Goal: Transaction & Acquisition: Book appointment/travel/reservation

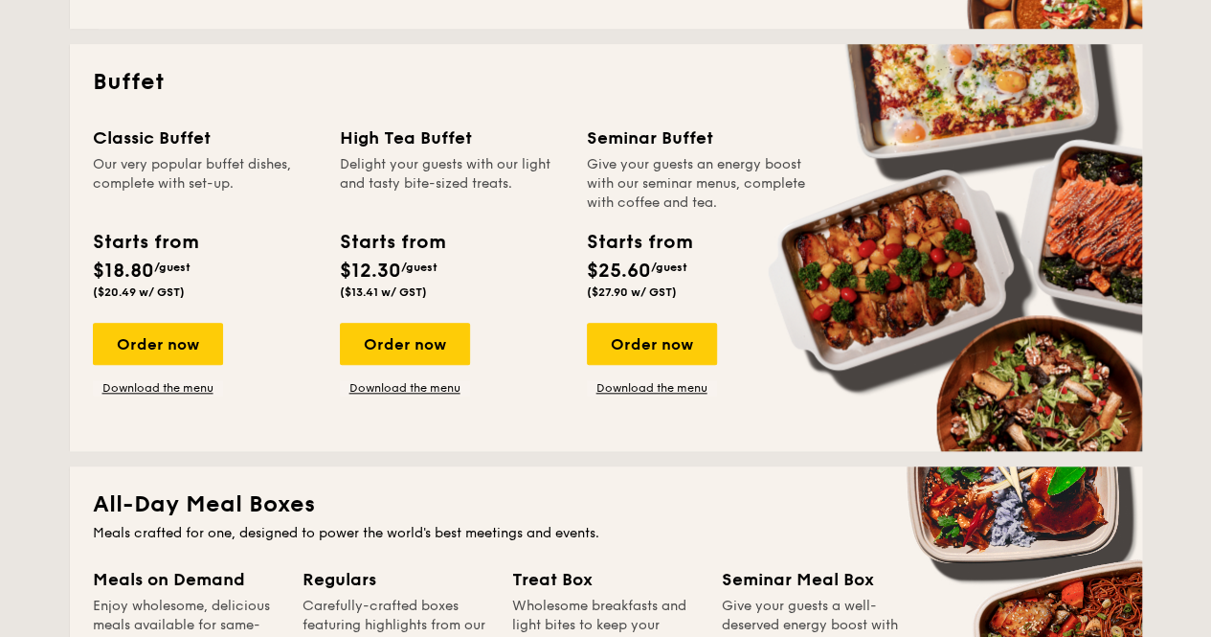
scroll to position [829, 0]
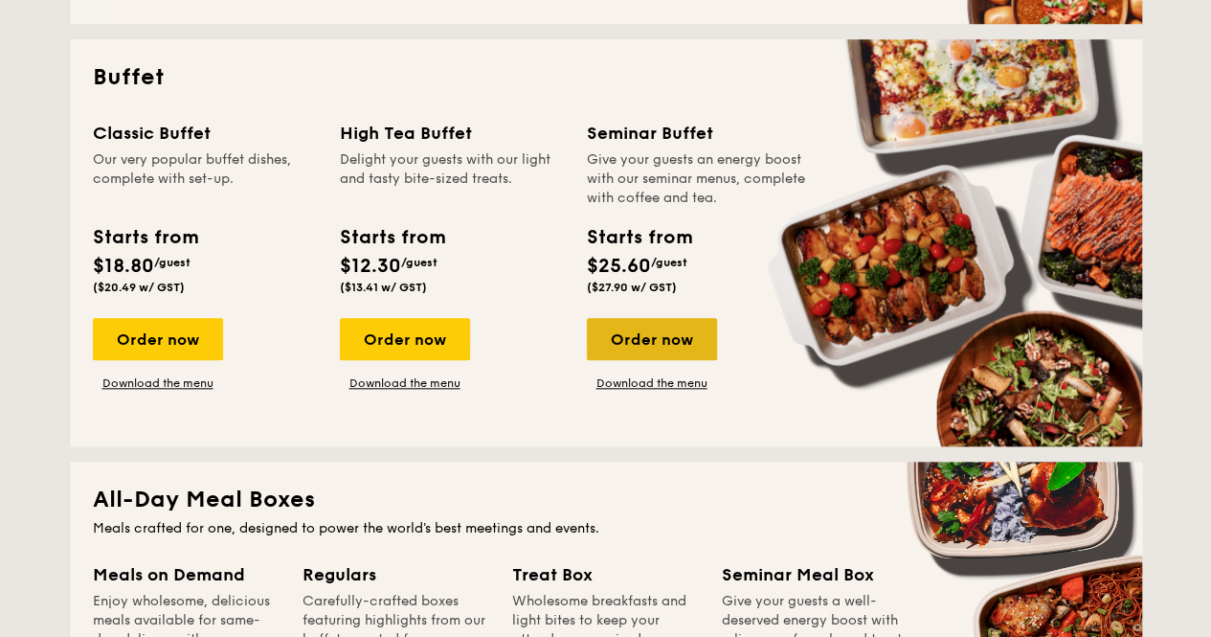
click at [679, 345] on div "Order now" at bounding box center [652, 339] width 130 height 42
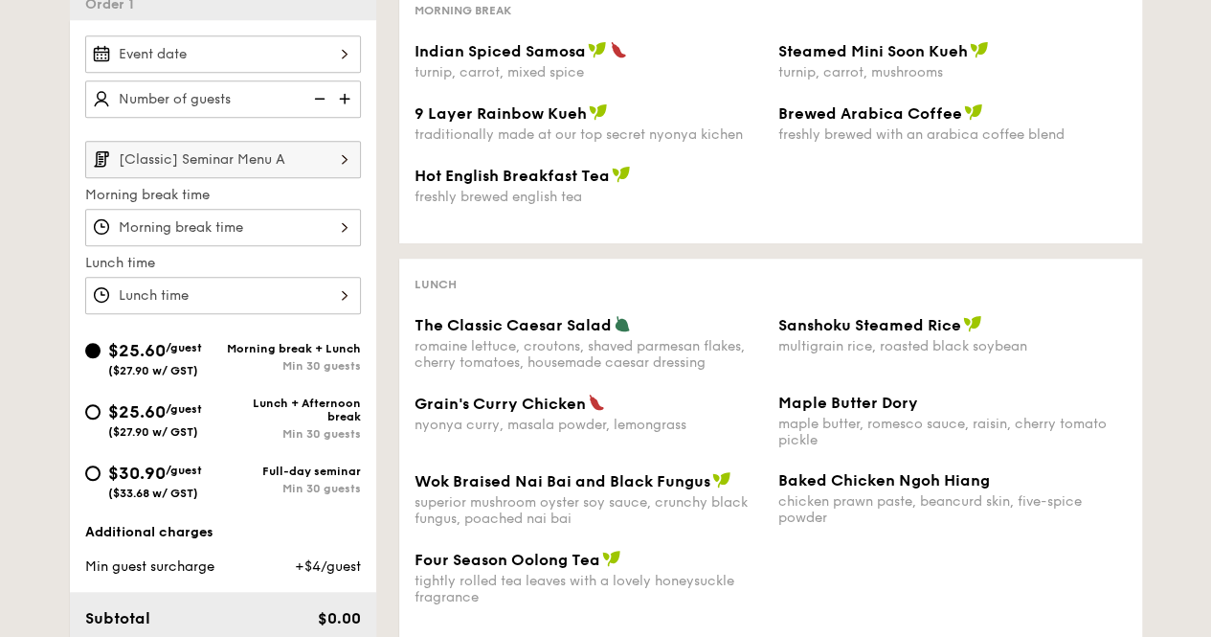
scroll to position [474, 0]
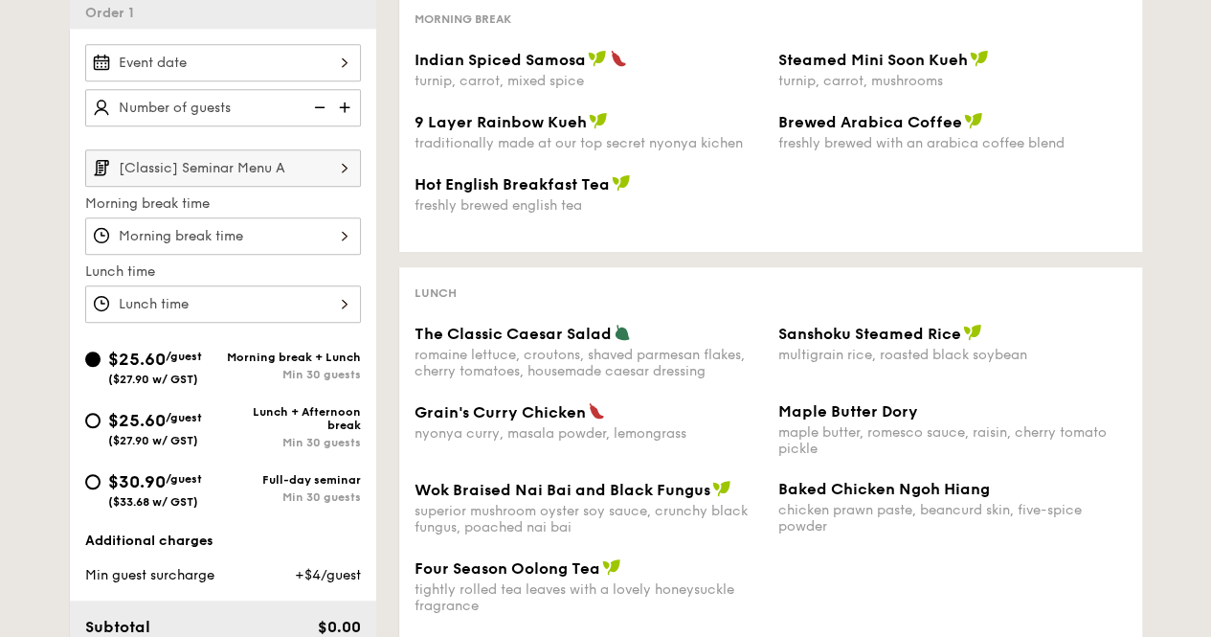
click at [309, 227] on div at bounding box center [223, 235] width 276 height 37
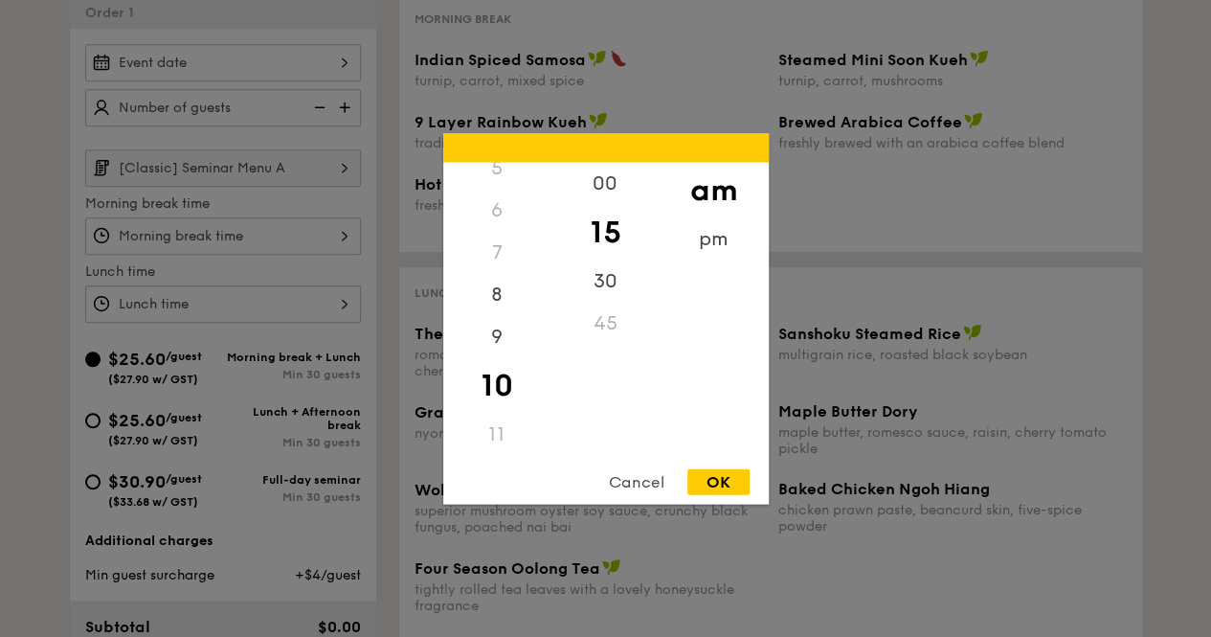
scroll to position [0, 0]
click at [714, 230] on div "pm" at bounding box center [713, 245] width 108 height 56
click at [496, 322] on div "3" at bounding box center [497, 309] width 108 height 42
click at [496, 318] on div "3" at bounding box center [497, 309] width 108 height 42
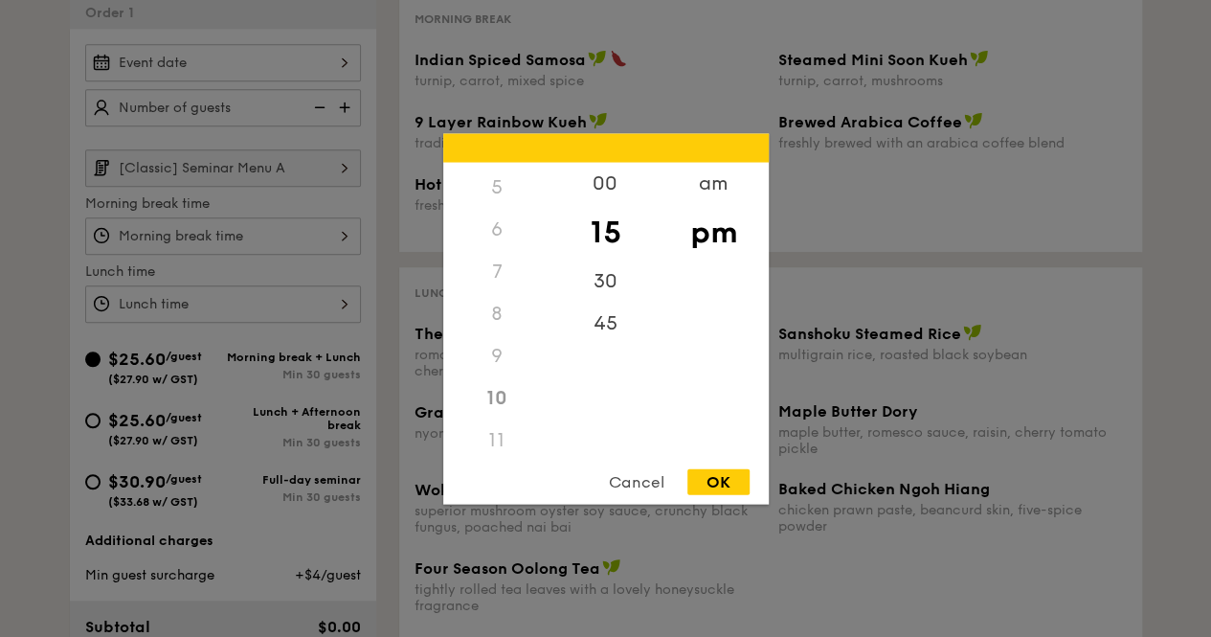
click at [505, 195] on div "5" at bounding box center [497, 187] width 108 height 42
click at [610, 197] on div "00" at bounding box center [605, 190] width 108 height 56
click at [496, 267] on div "7" at bounding box center [497, 271] width 108 height 42
click at [502, 323] on div "8" at bounding box center [497, 313] width 108 height 42
click at [501, 399] on div "10" at bounding box center [497, 397] width 108 height 42
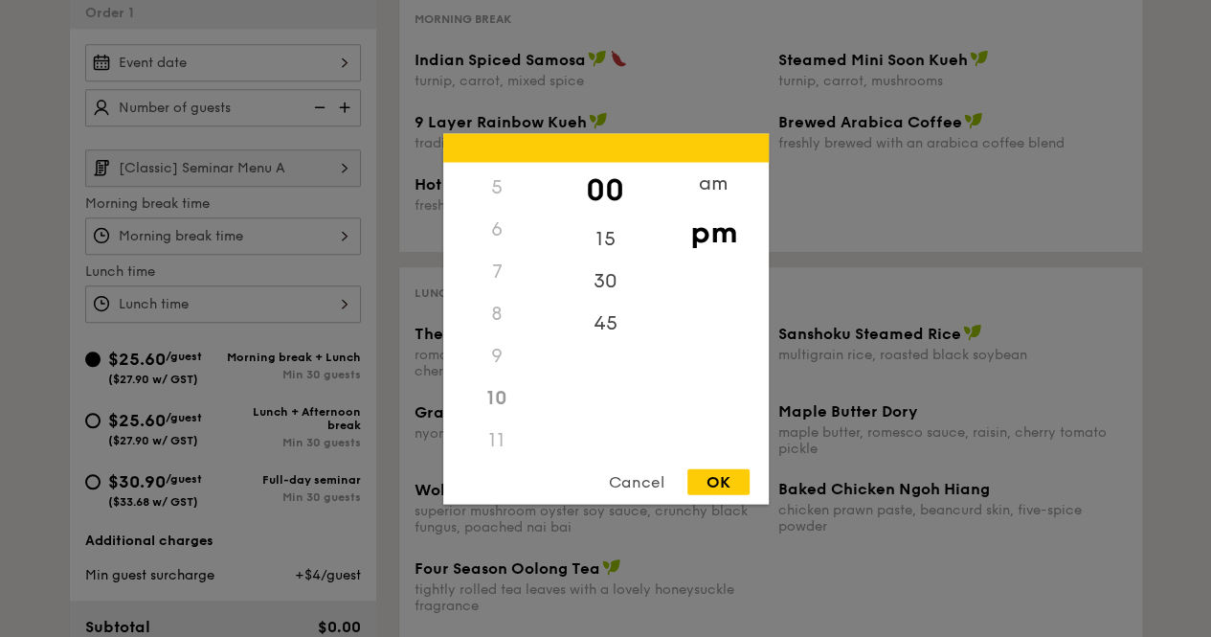
click at [710, 494] on div "Cancel OK" at bounding box center [605, 485] width 325 height 35
click at [713, 491] on div "OK" at bounding box center [718, 481] width 62 height 26
type input "10:00PM"
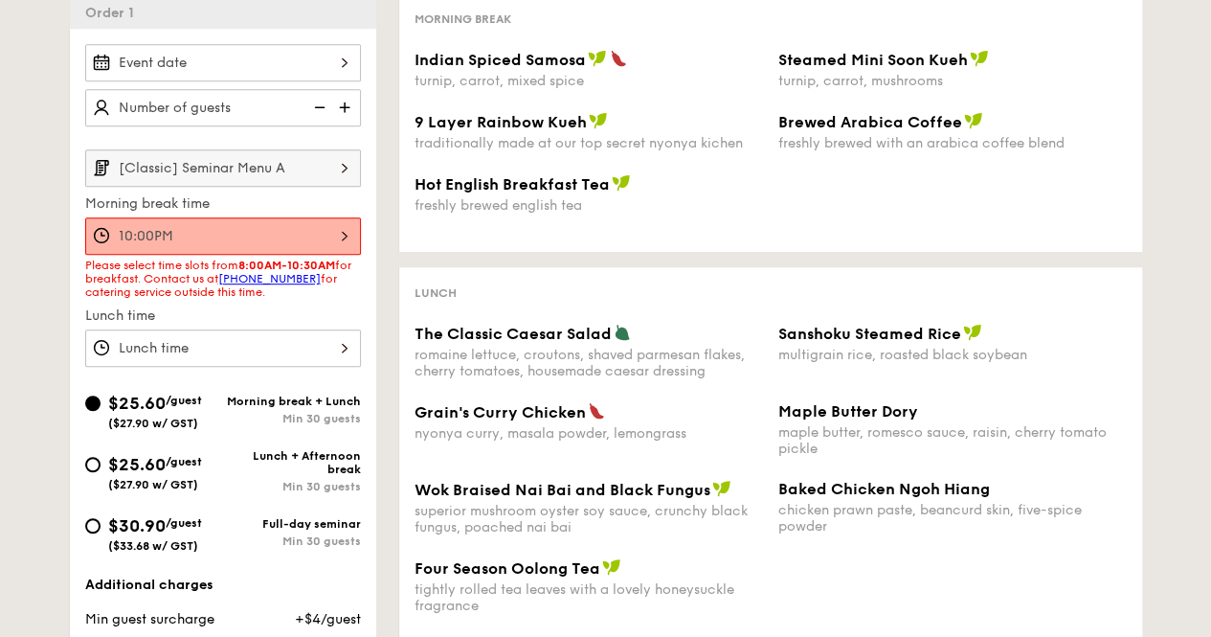
click at [337, 154] on img at bounding box center [344, 167] width 33 height 36
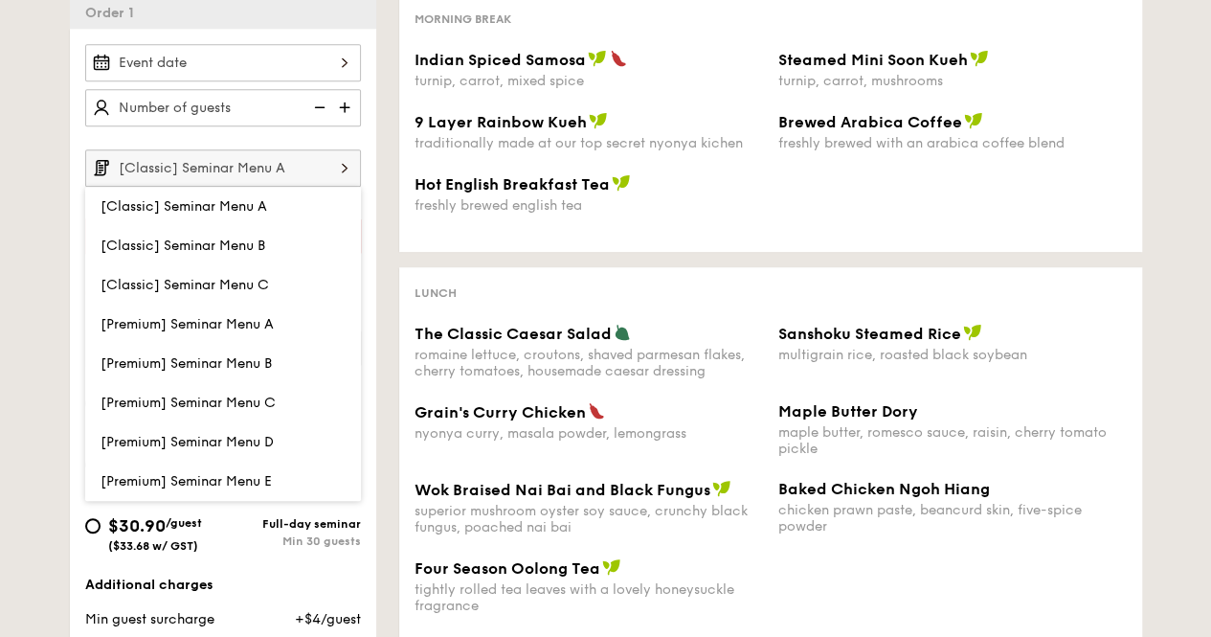
click at [337, 154] on img at bounding box center [344, 167] width 33 height 36
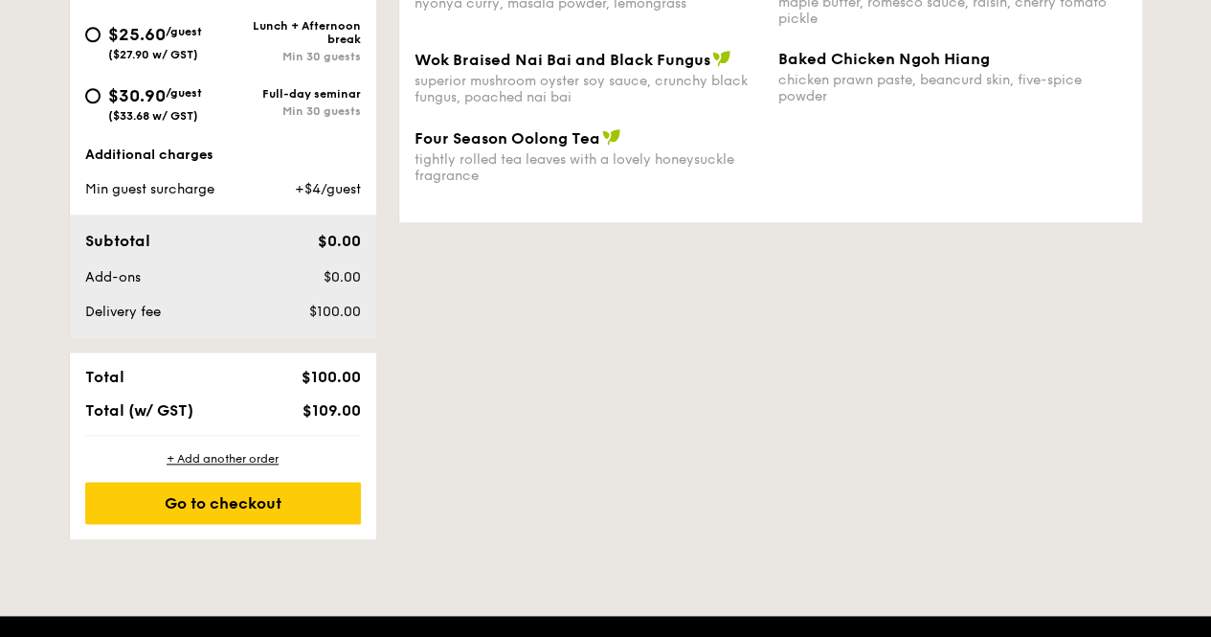
scroll to position [0, 0]
